Goal: Navigation & Orientation: Find specific page/section

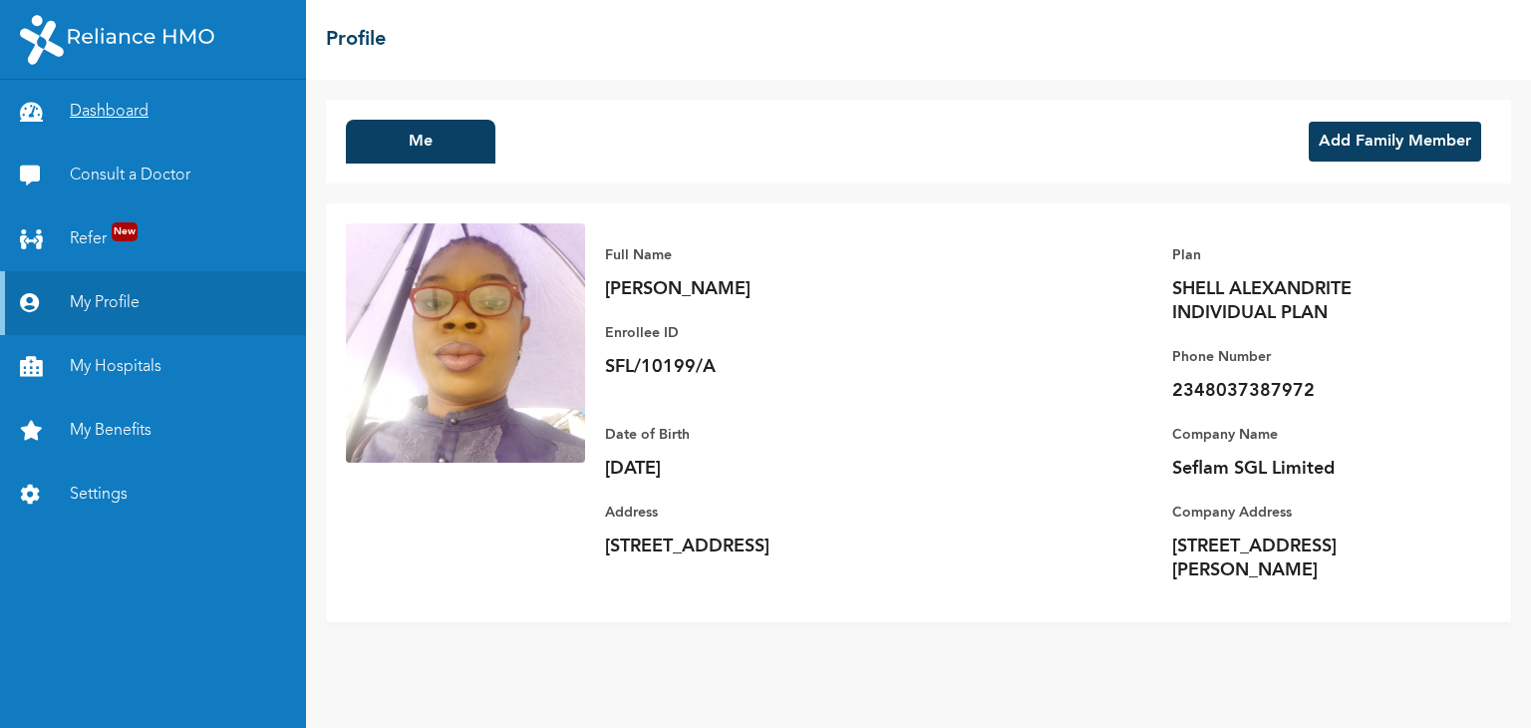
click at [129, 120] on link "Dashboard" at bounding box center [153, 112] width 306 height 64
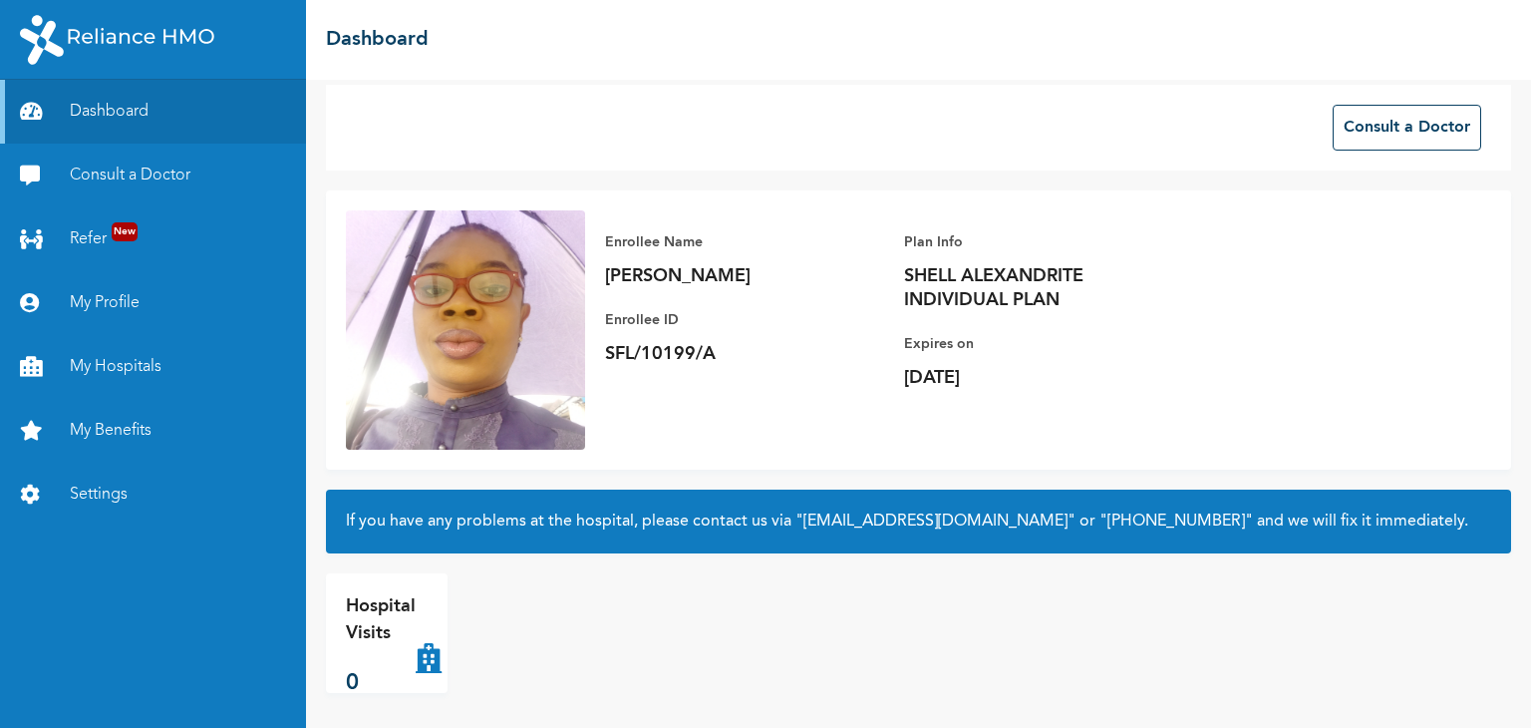
scroll to position [20, 0]
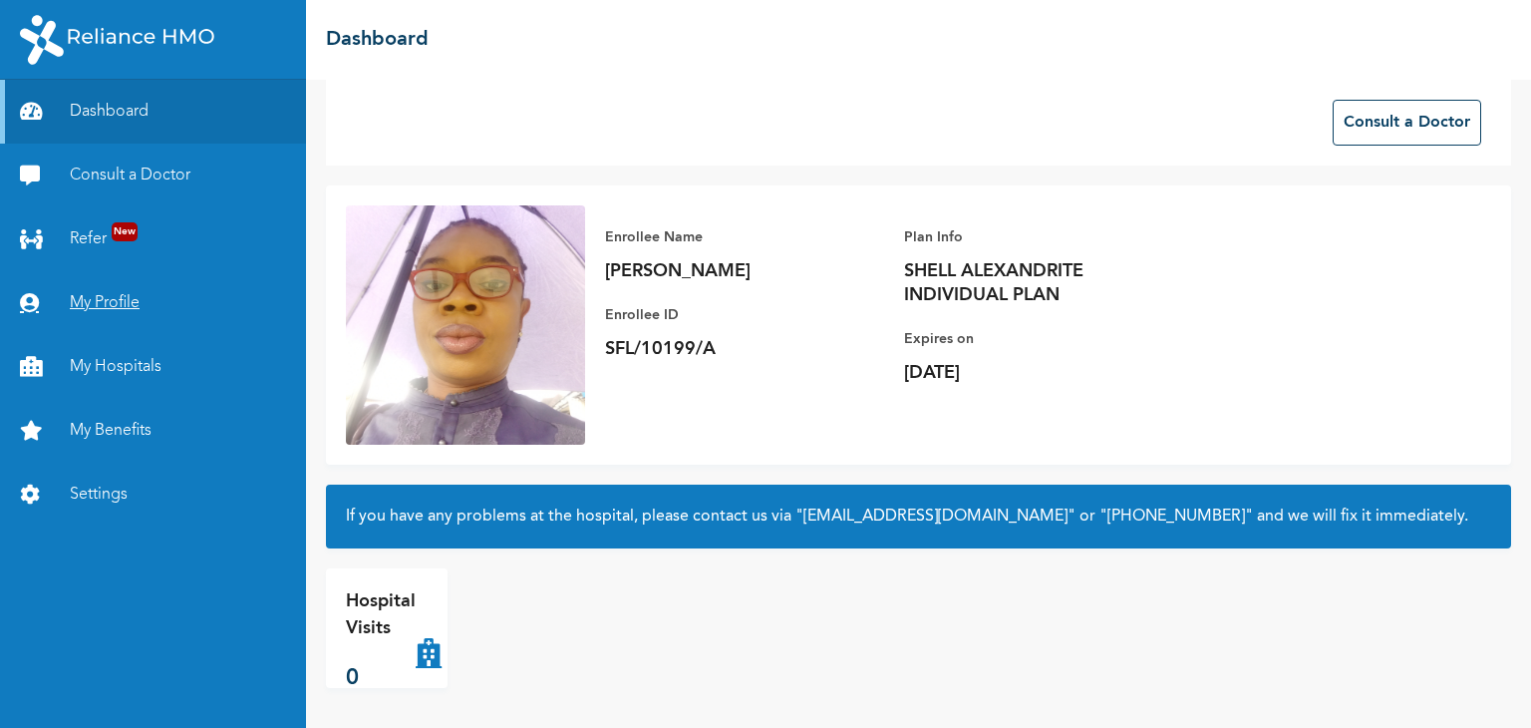
click at [110, 311] on link "My Profile" at bounding box center [153, 303] width 306 height 64
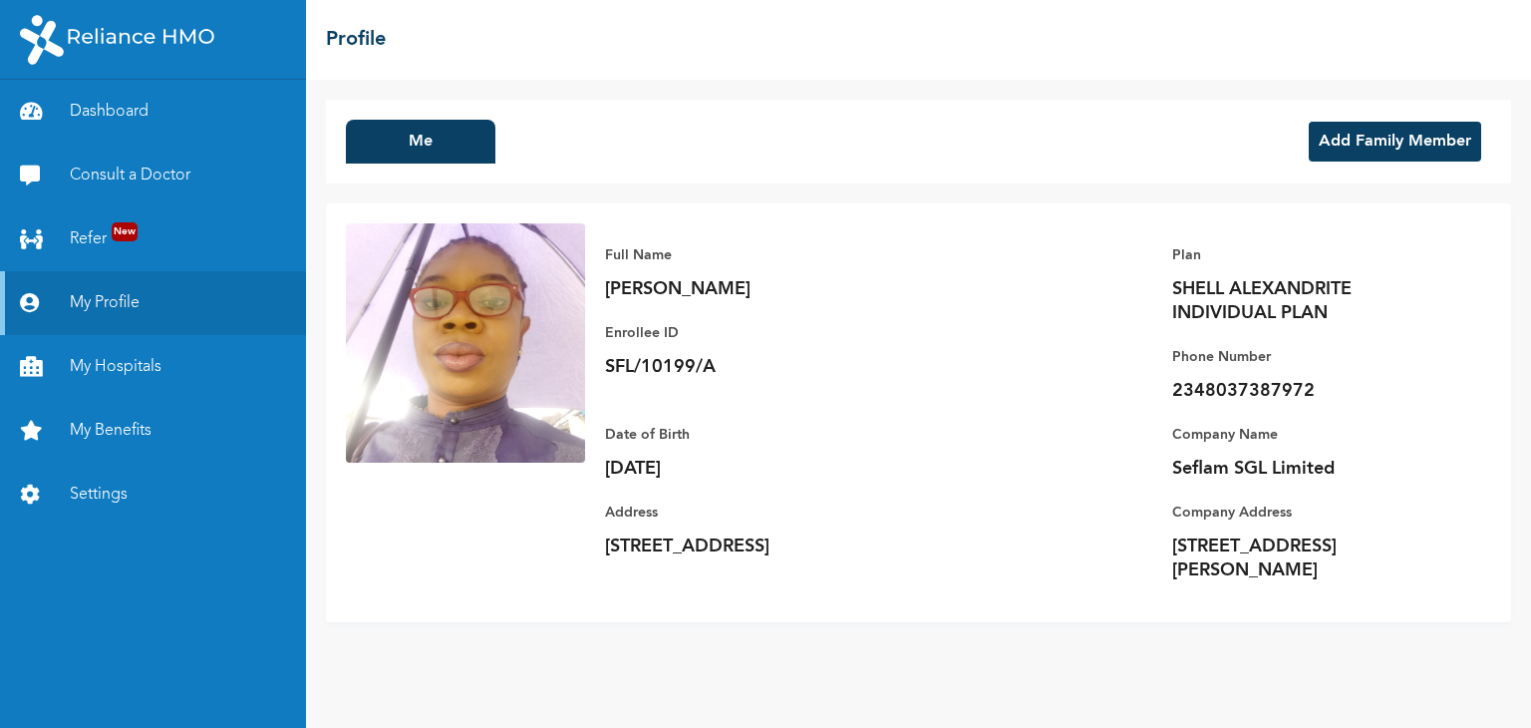
click at [1371, 142] on button "Add Family Member" at bounding box center [1395, 142] width 172 height 40
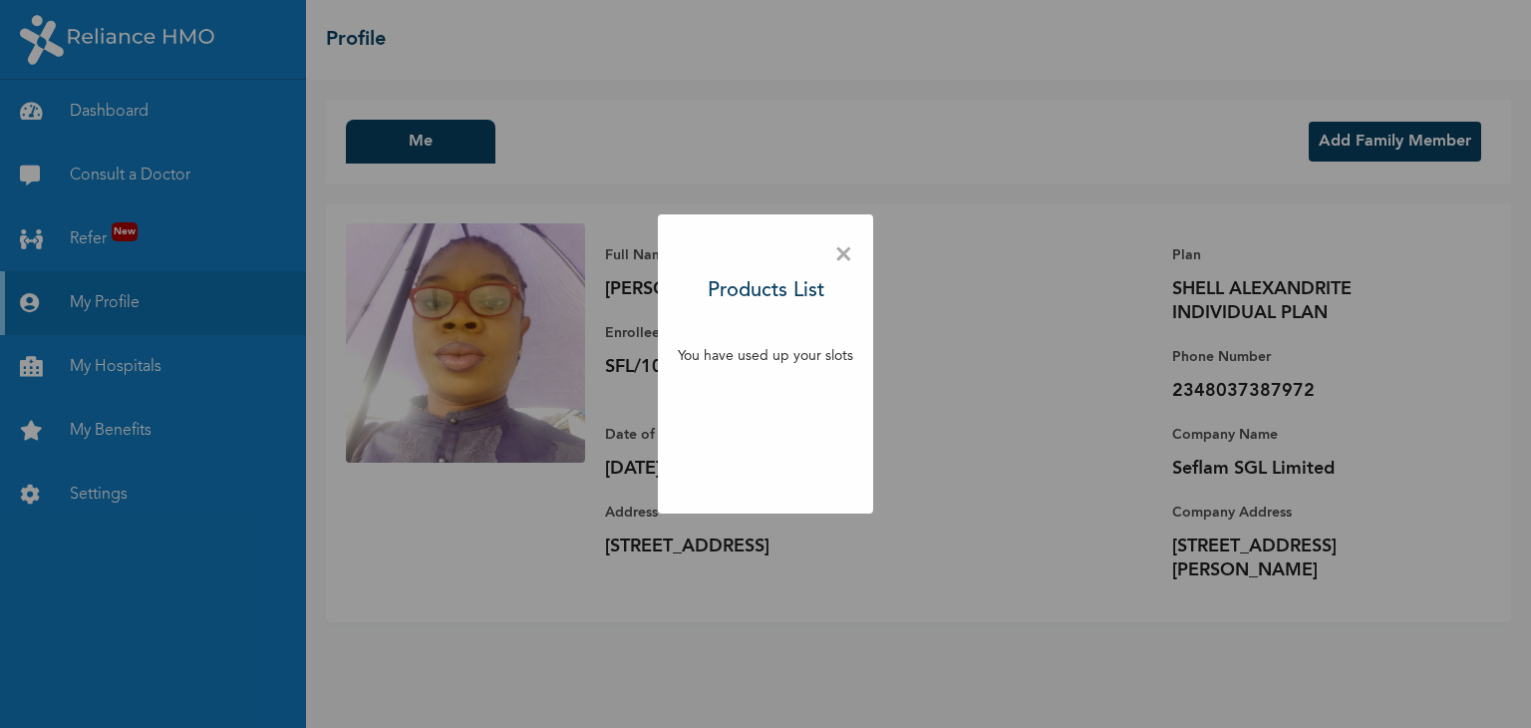
click at [842, 254] on span "×" at bounding box center [844, 255] width 19 height 42
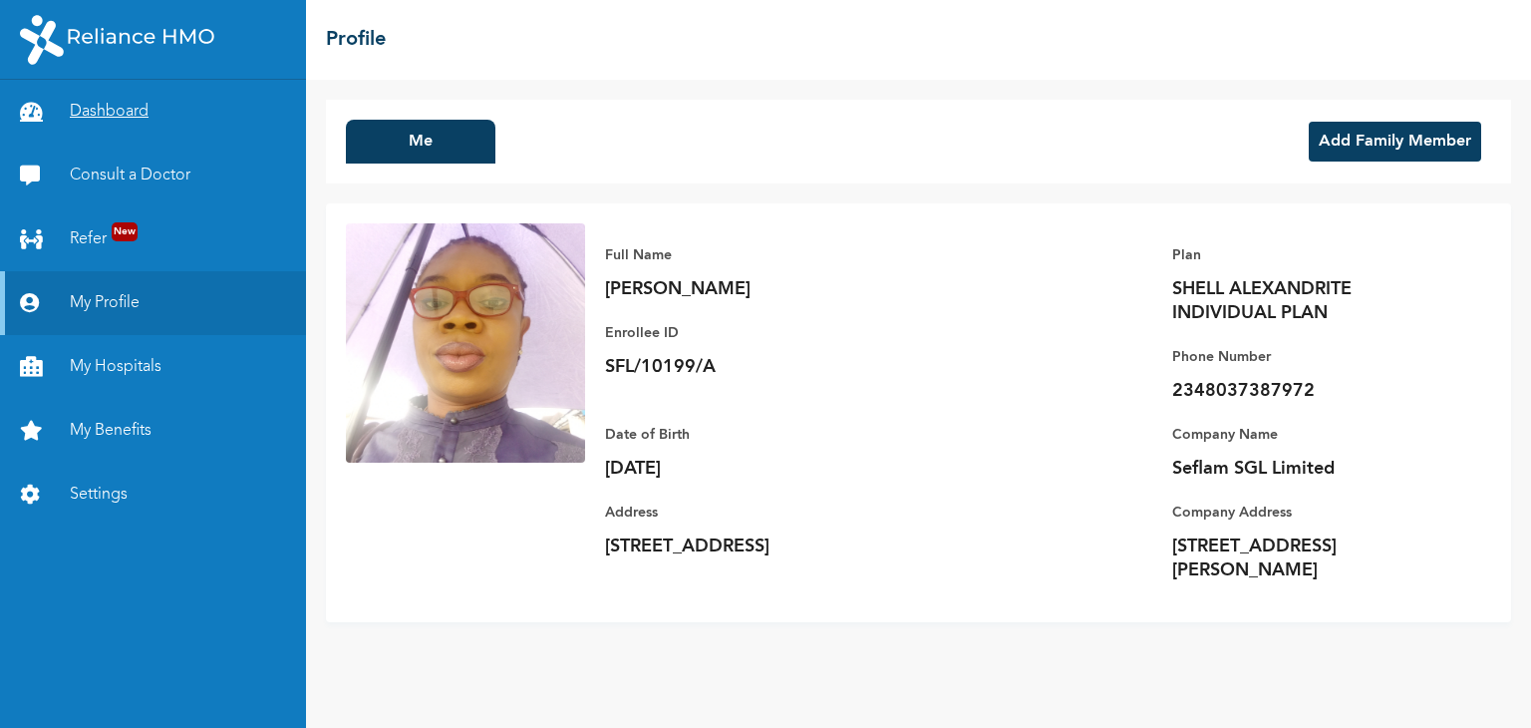
click at [135, 117] on link "Dashboard" at bounding box center [153, 112] width 306 height 64
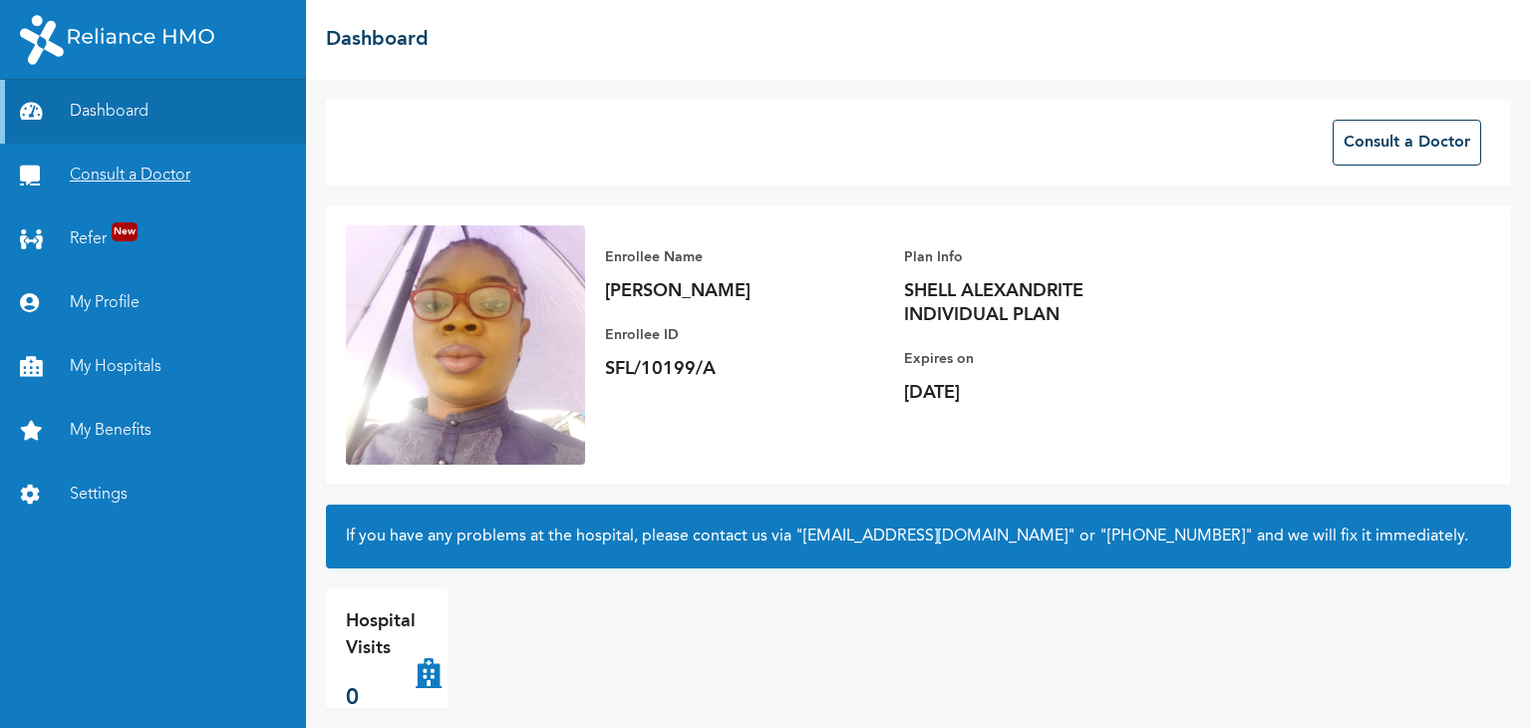
click at [148, 176] on link "Consult a Doctor" at bounding box center [153, 176] width 306 height 64
click at [116, 301] on link "My Profile" at bounding box center [153, 303] width 306 height 64
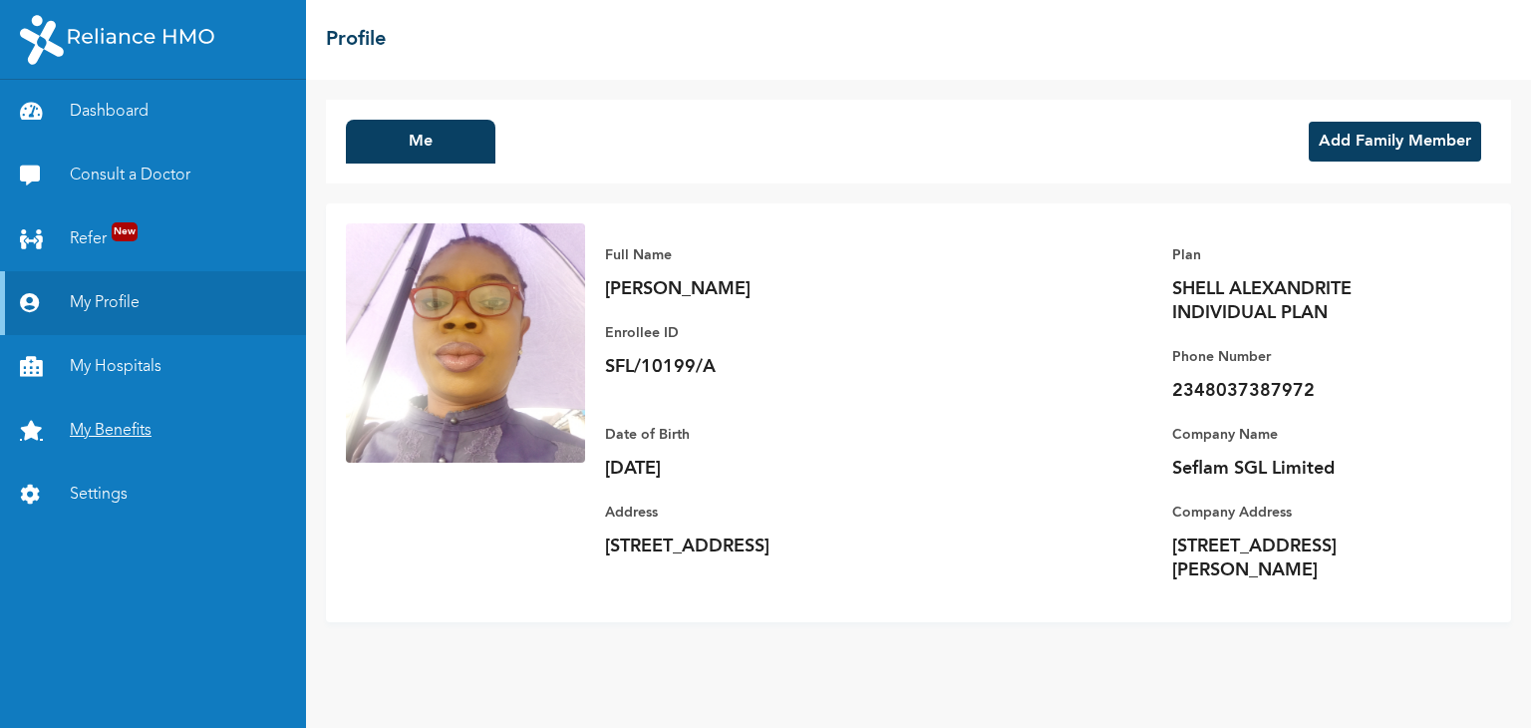
click at [107, 444] on link "My Benefits" at bounding box center [153, 431] width 306 height 64
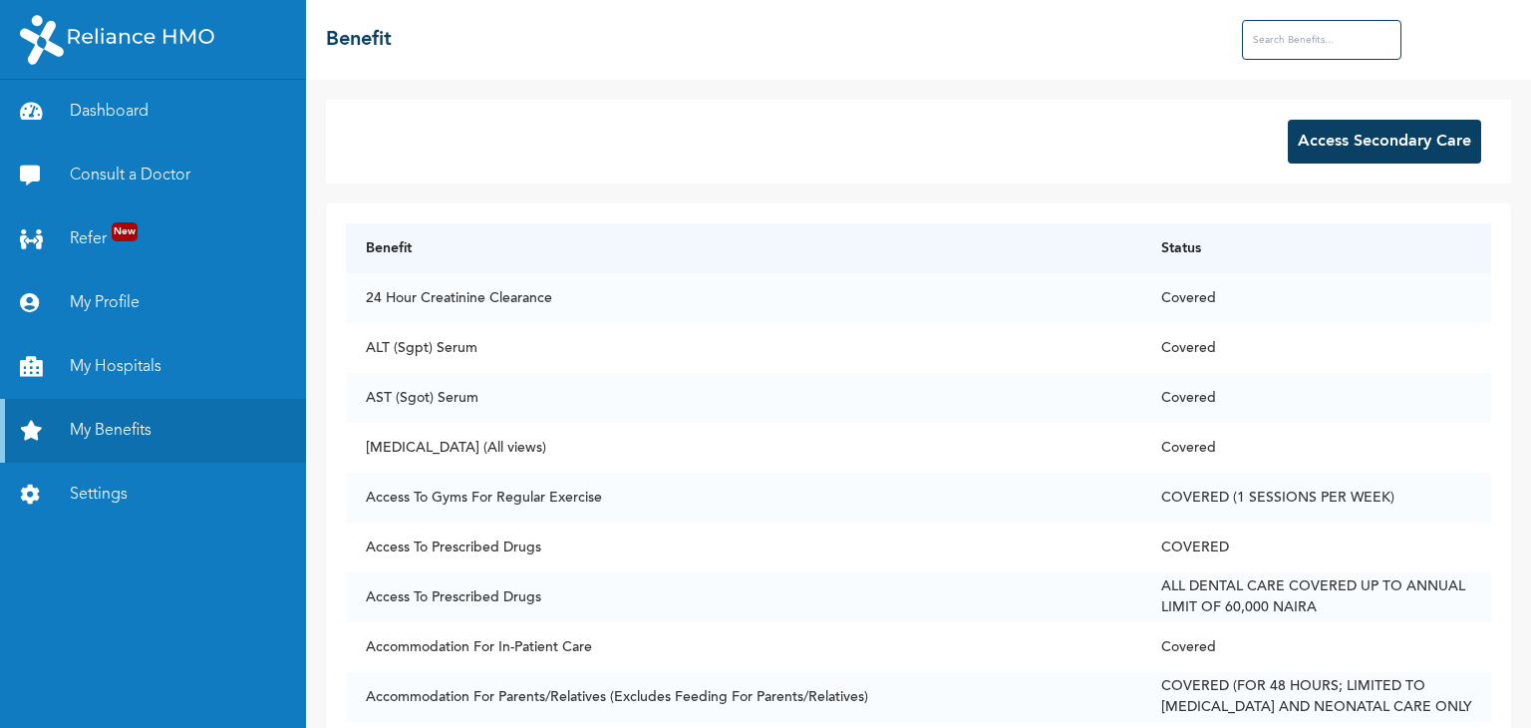
click at [1360, 140] on button "Access Secondary Care" at bounding box center [1384, 142] width 193 height 44
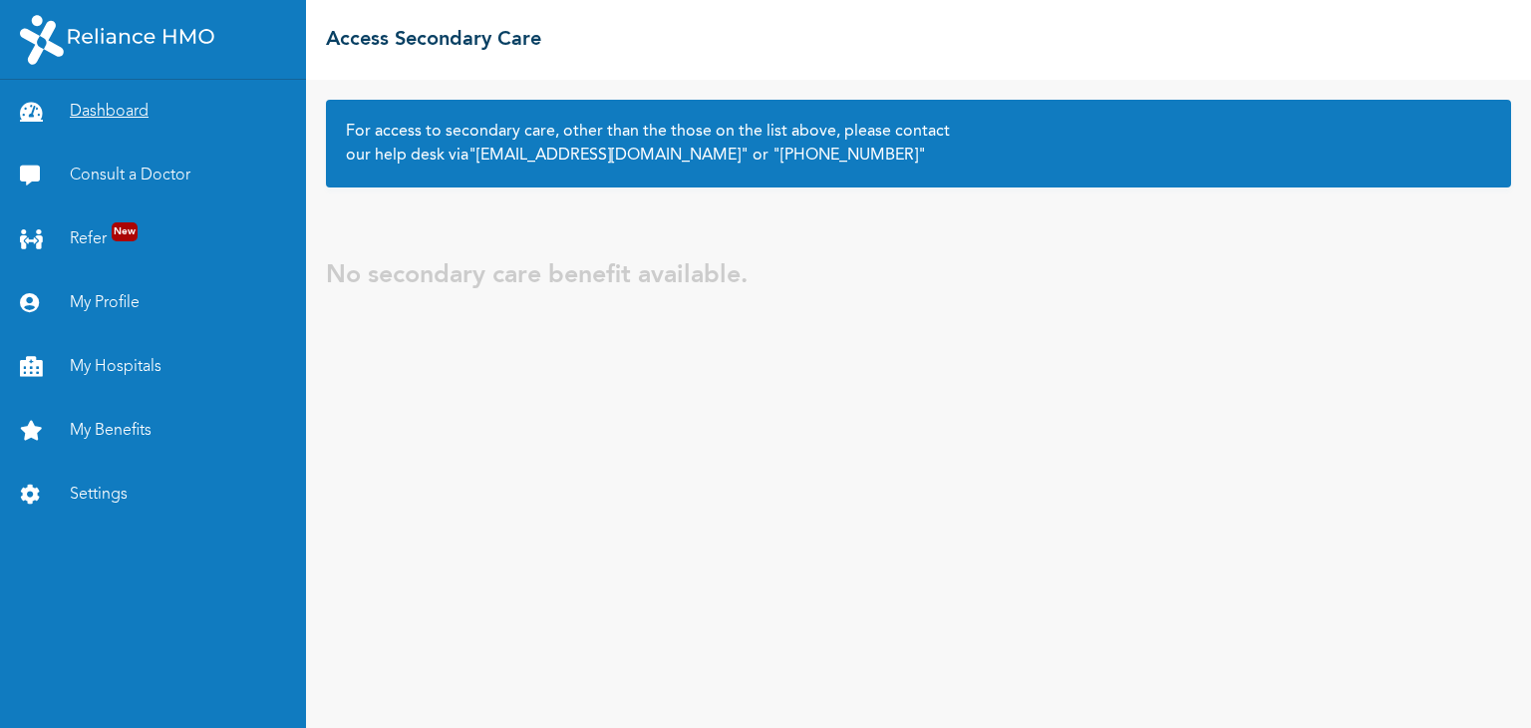
click at [118, 112] on link "Dashboard" at bounding box center [153, 112] width 306 height 64
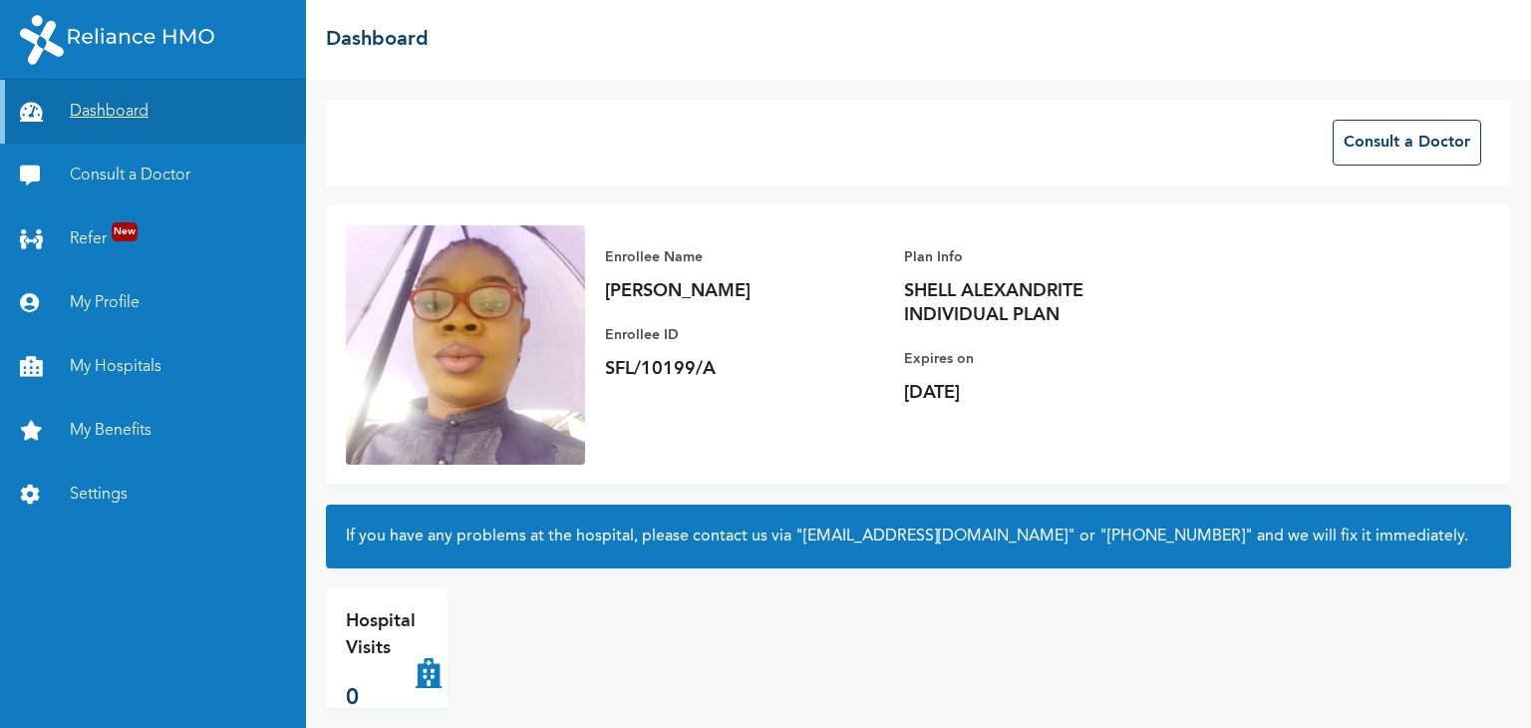
click at [116, 301] on link "My Profile" at bounding box center [153, 303] width 306 height 64
